Goal: Task Accomplishment & Management: Complete application form

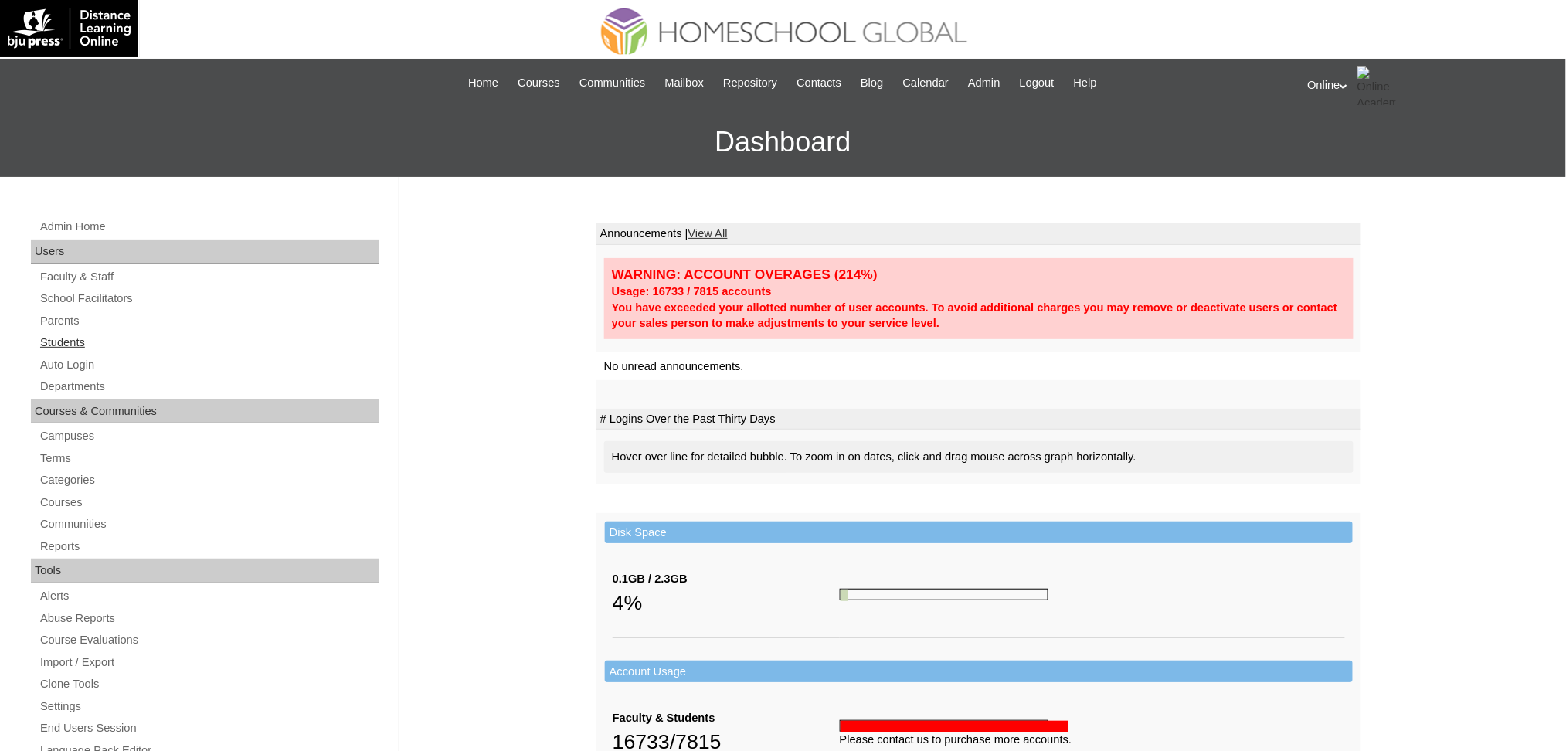
click at [70, 344] on link "Students" at bounding box center [209, 342] width 341 height 19
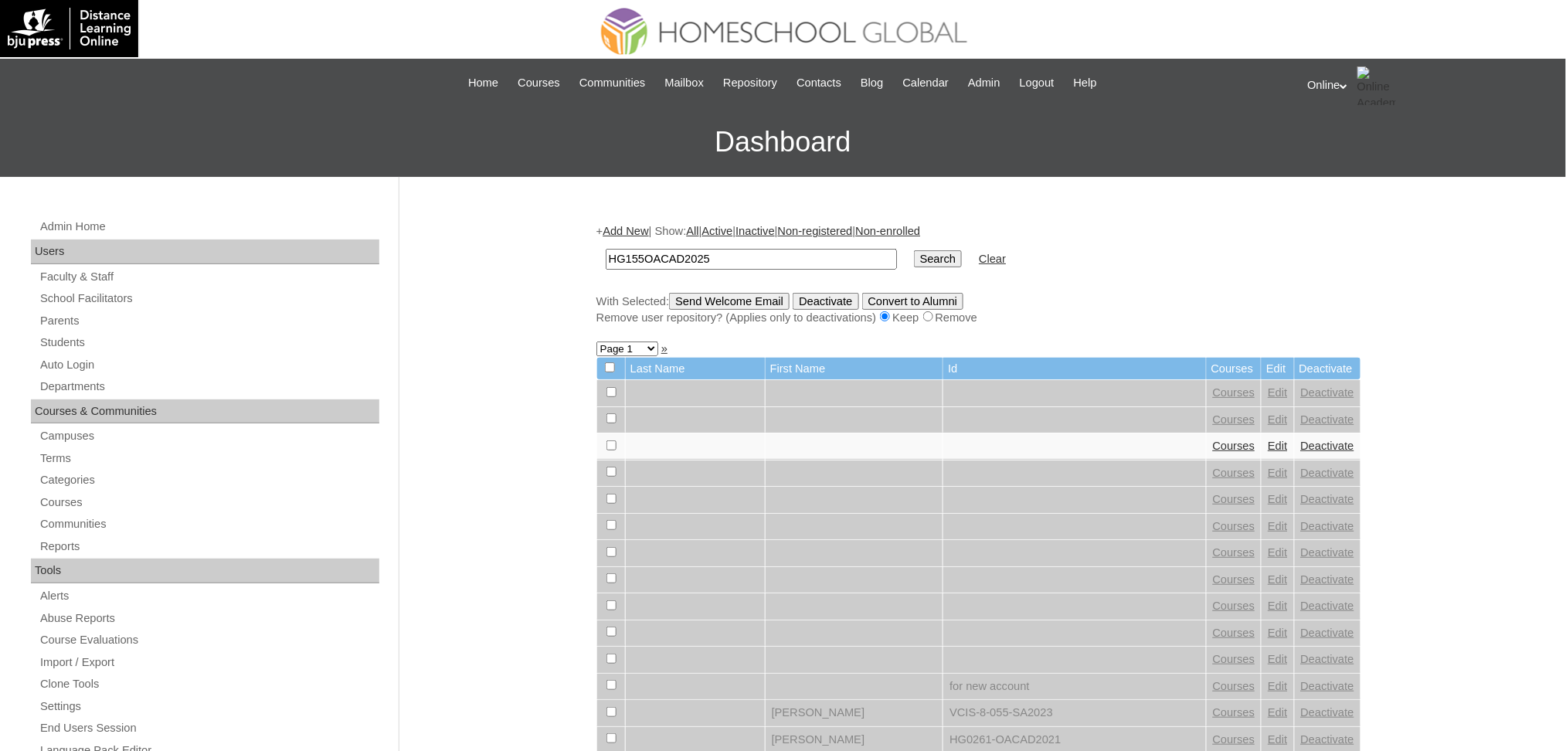
type input "HG155OACAD2025"
click at [914, 250] on input "Search" at bounding box center [938, 258] width 48 height 17
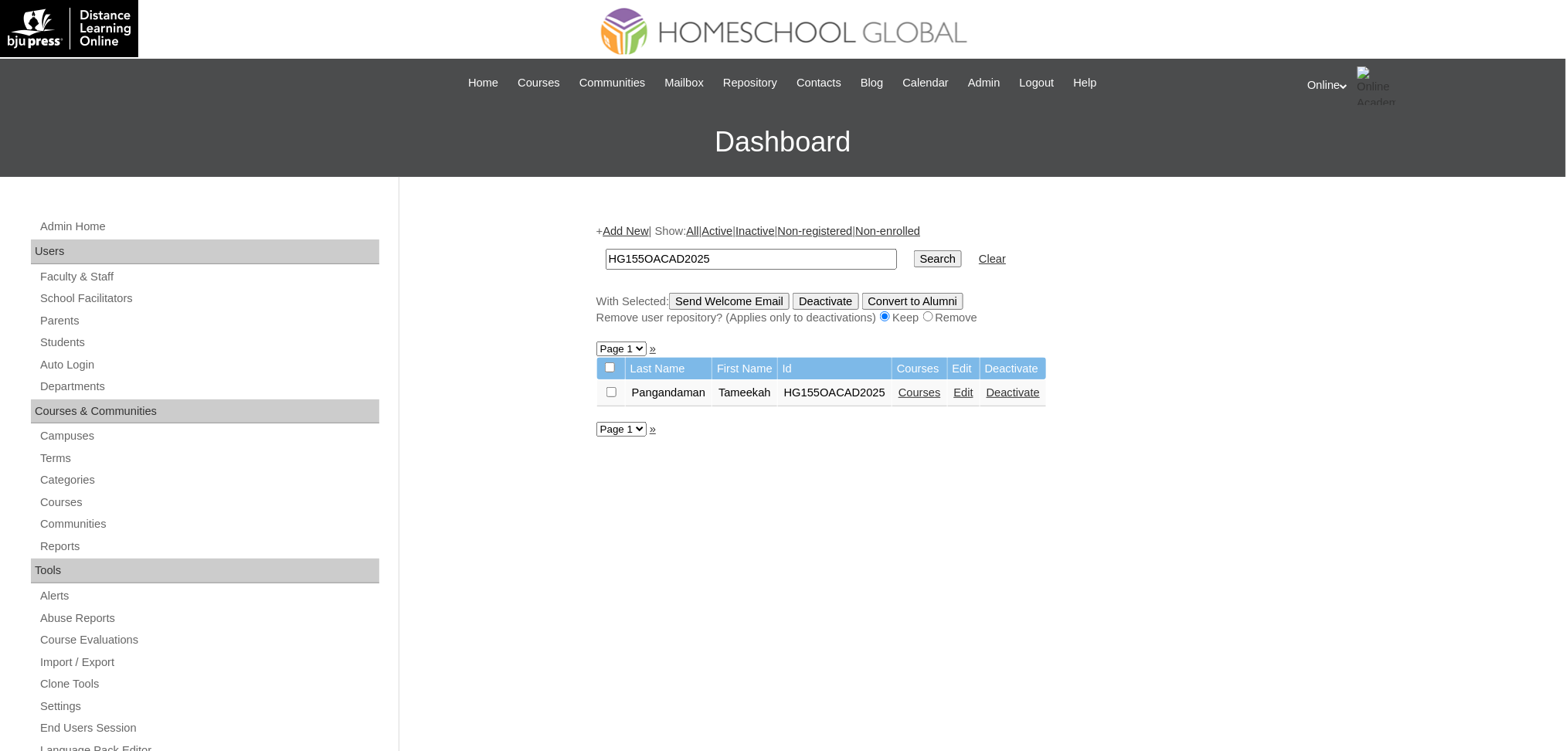
click at [973, 386] on link "Edit" at bounding box center [963, 392] width 19 height 12
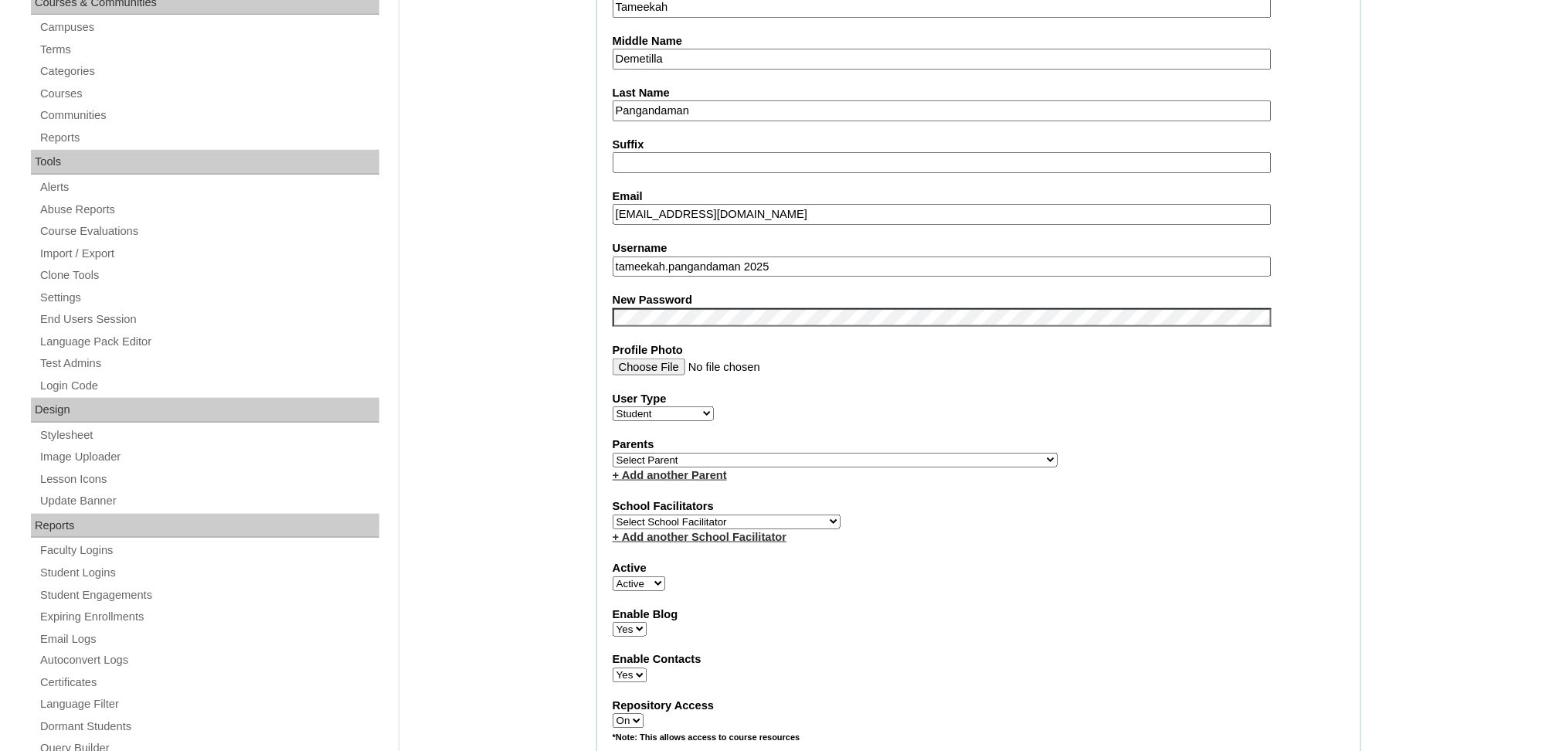
scroll to position [443, 0]
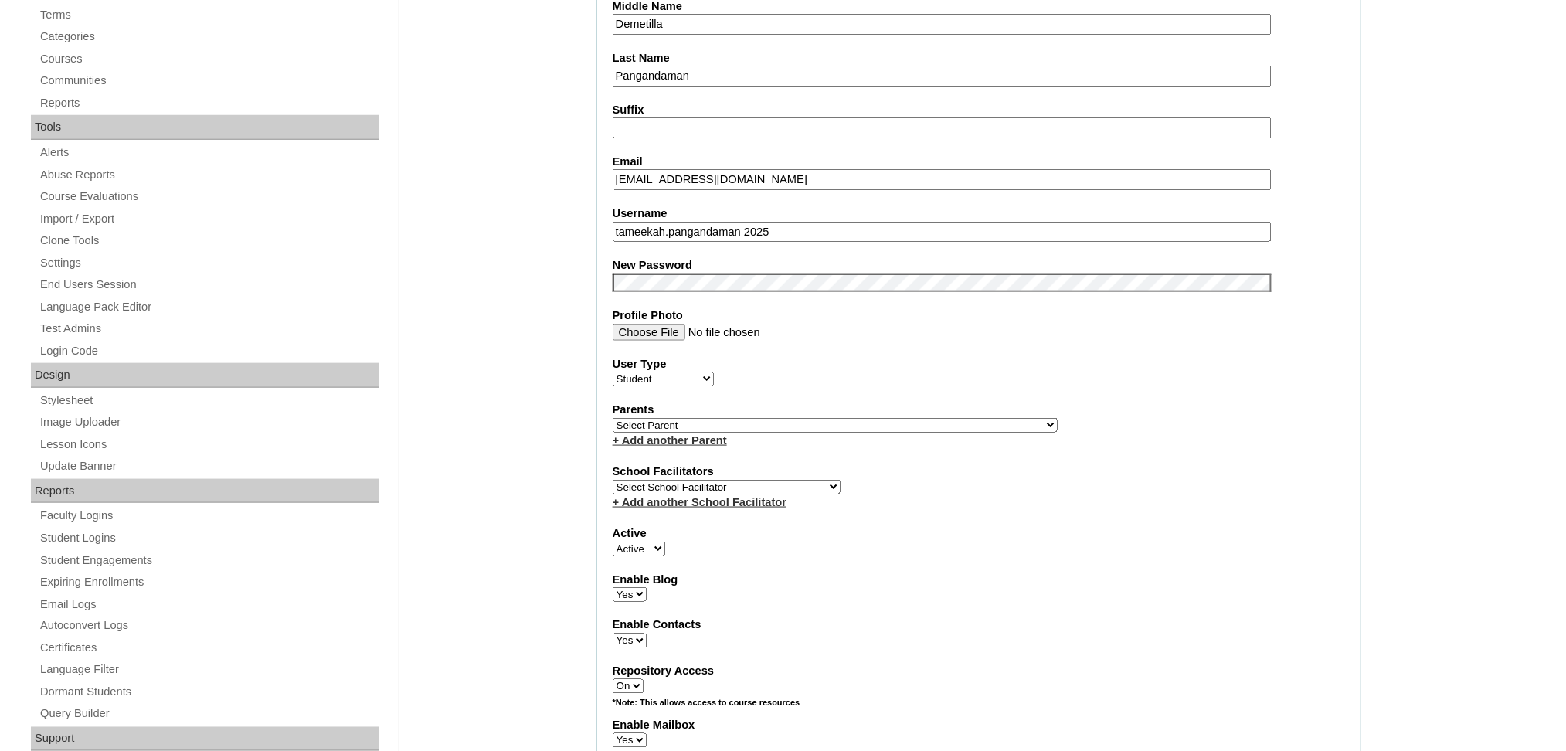
click at [836, 418] on select "Select Parent , , , , , , , , , , , , , , , , , , , , , , , , , , , , , , , , ,…" at bounding box center [834, 425] width 445 height 15
click at [737, 418] on select "Select Parent , , , , , , , , , , , , , , , , , , , , , , , , , , , , , , , , ,…" at bounding box center [834, 425] width 445 height 15
select select "42826"
click at [612, 418] on select "Select Parent , , , , , , , , , , , , , , , , , , , , , , , , , , , , , , , , ,…" at bounding box center [834, 425] width 445 height 15
click at [768, 480] on select "Select School Facilitator [PERSON_NAME] [PERSON_NAME] Gloryfe [PERSON_NAME] [PE…" at bounding box center [726, 487] width 228 height 15
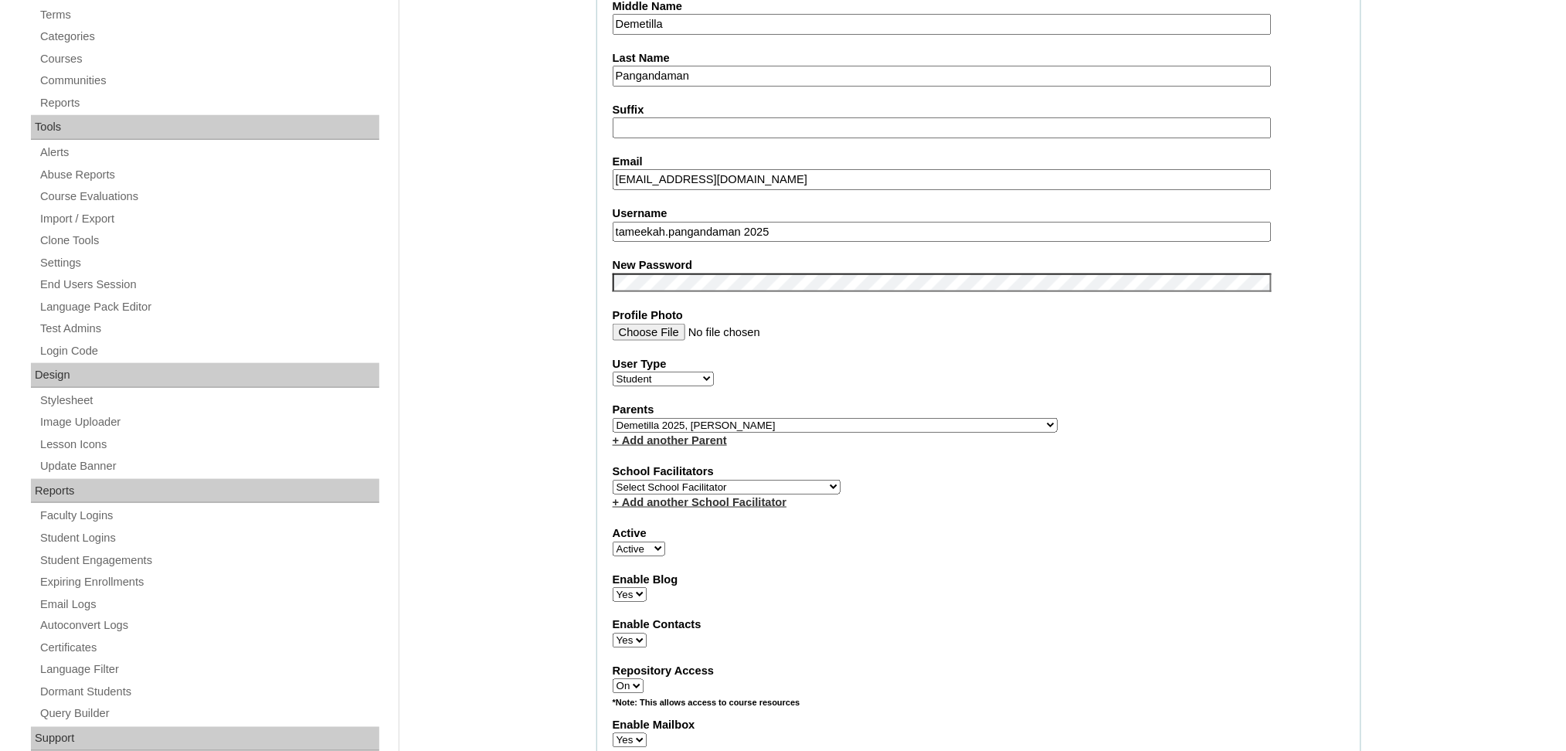
select select "41379"
click at [612, 480] on select "Select School Facilitator [PERSON_NAME] [PERSON_NAME] Gloryfe [PERSON_NAME] [PE…" at bounding box center [726, 487] width 228 height 15
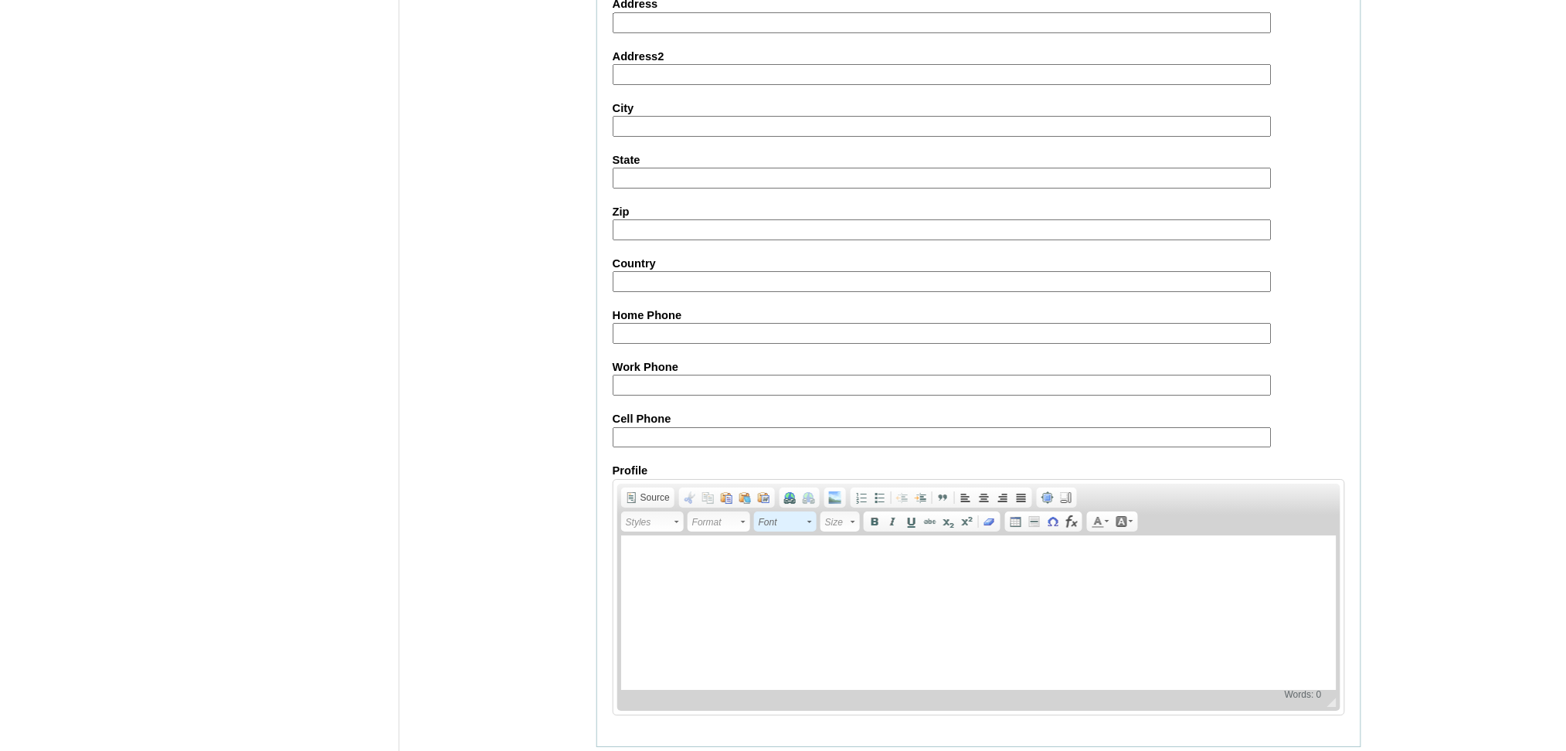
scroll to position [1546, 0]
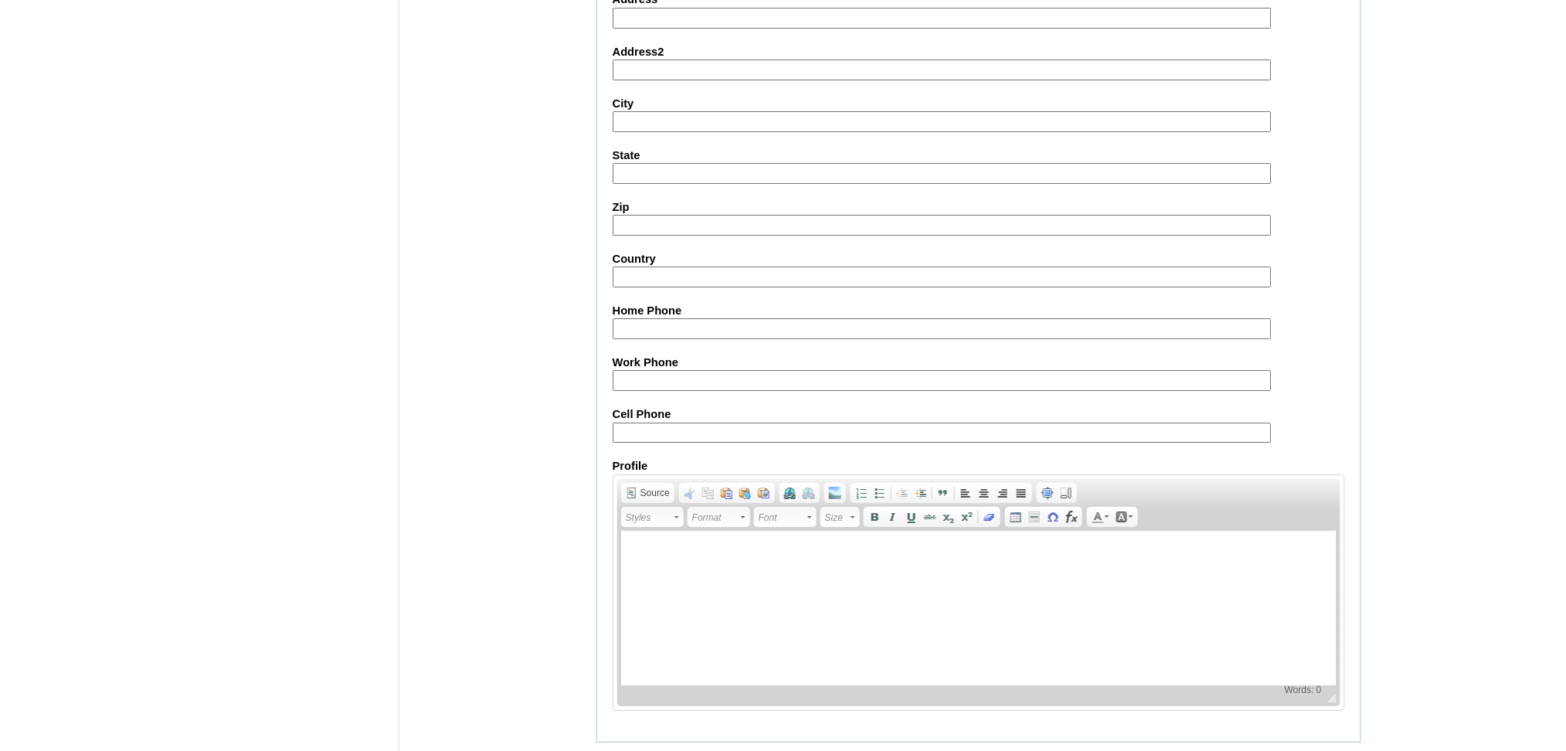
click at [629, 758] on input "Submit" at bounding box center [620, 766] width 48 height 17
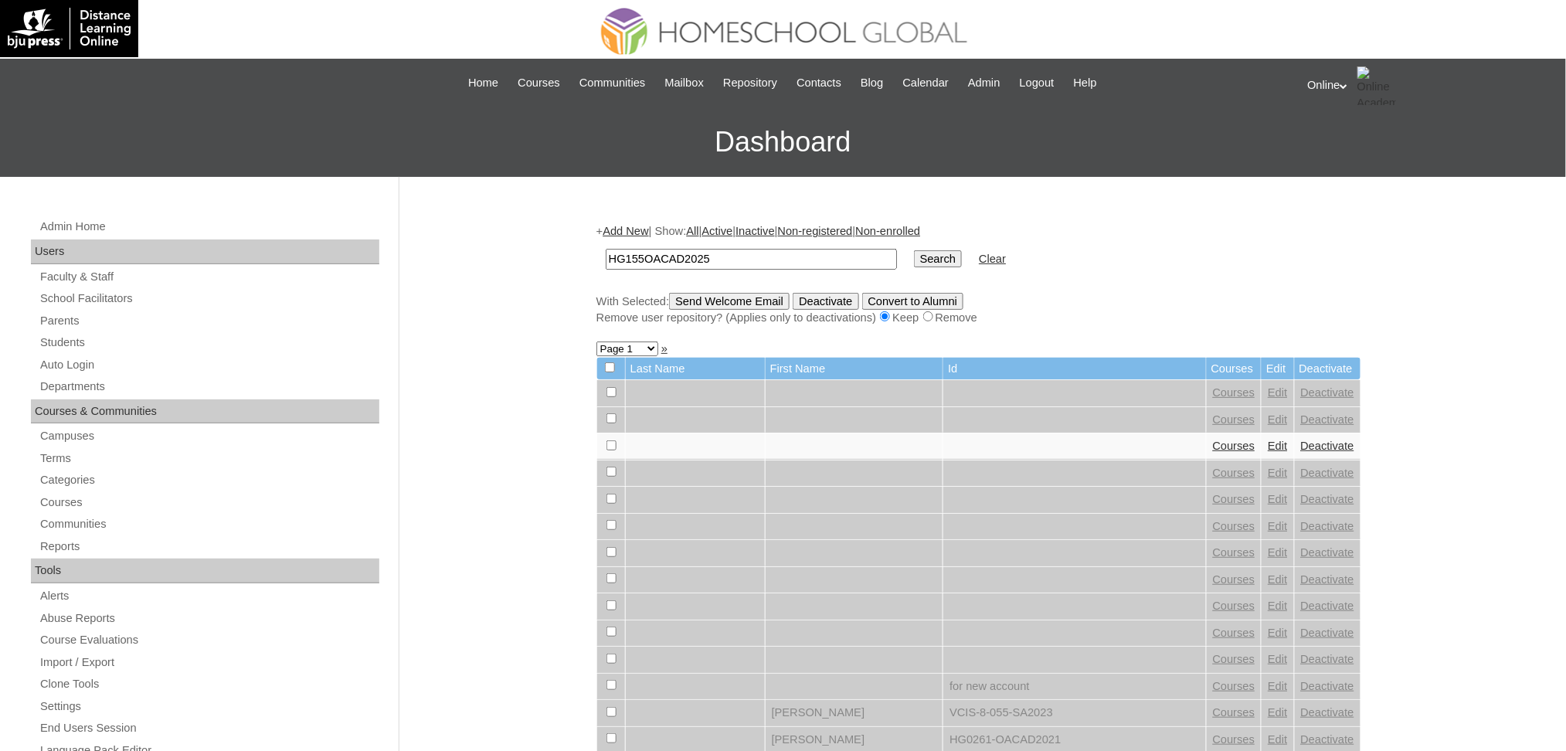
type input "HG155OACAD2025"
click at [914, 250] on input "Search" at bounding box center [938, 258] width 48 height 17
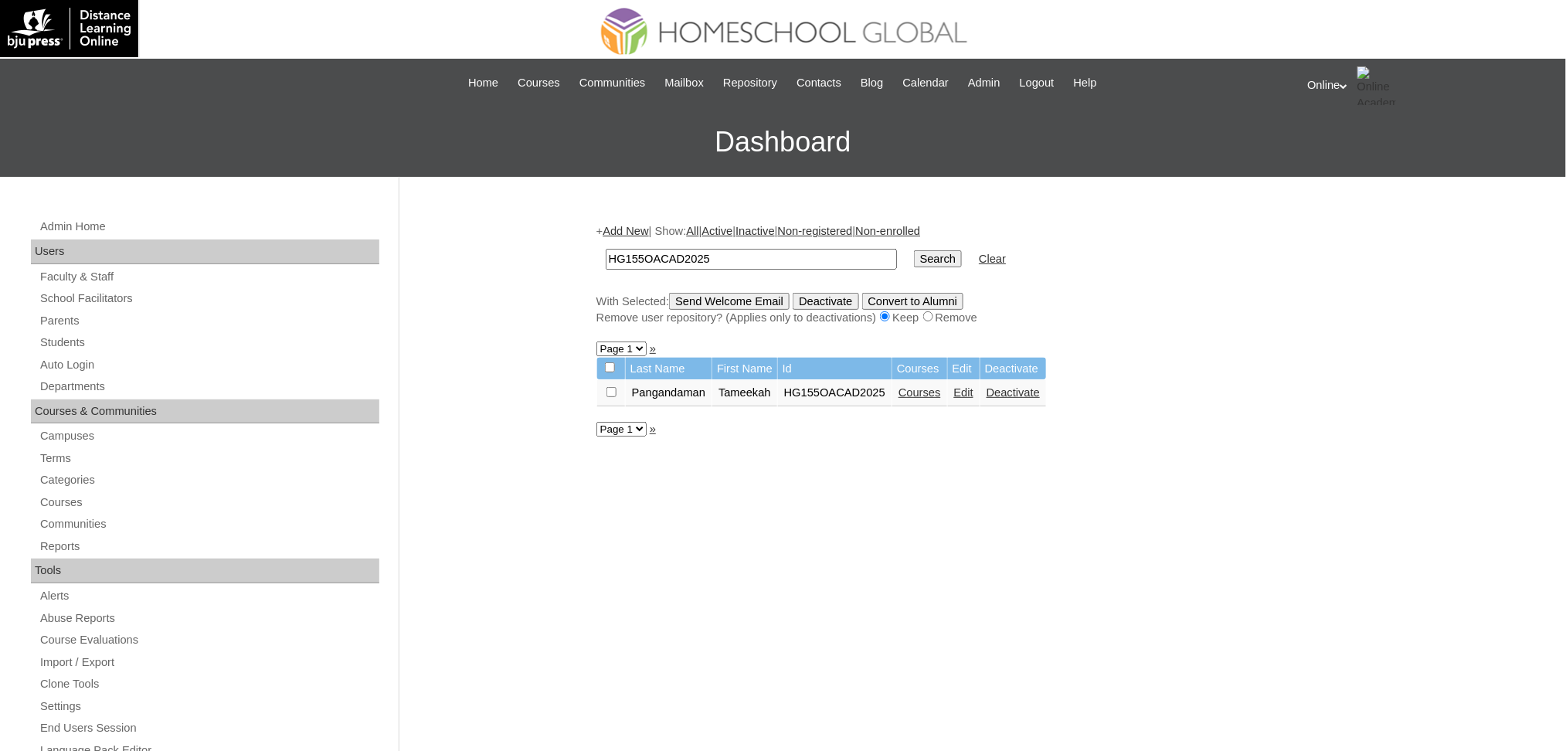
click at [941, 389] on link "Courses" at bounding box center [919, 392] width 42 height 12
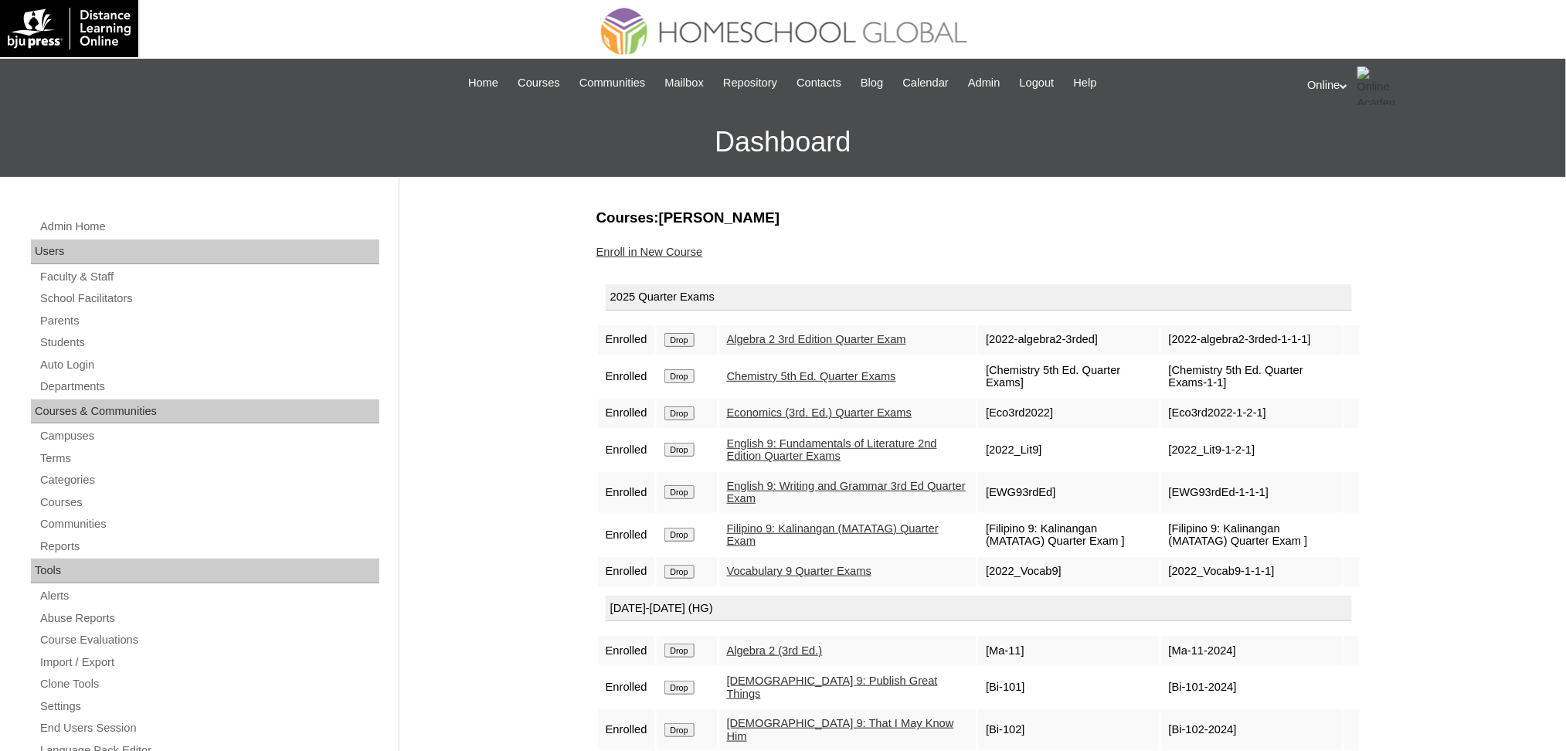
click at [1347, 84] on icon at bounding box center [1344, 85] width 8 height 5
click at [1351, 147] on span "Logout" at bounding box center [1335, 145] width 31 height 12
